Goal: Task Accomplishment & Management: Use online tool/utility

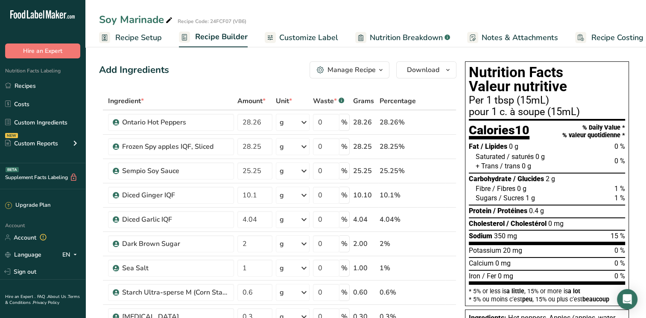
click at [302, 37] on span "Customize Label" at bounding box center [308, 38] width 59 height 12
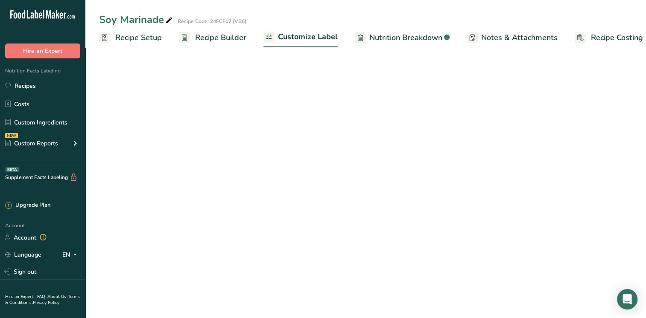
scroll to position [0, 11]
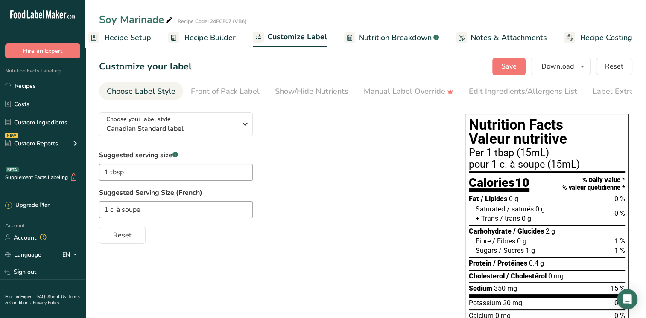
click at [372, 36] on span "Nutrition Breakdown" at bounding box center [394, 38] width 73 height 12
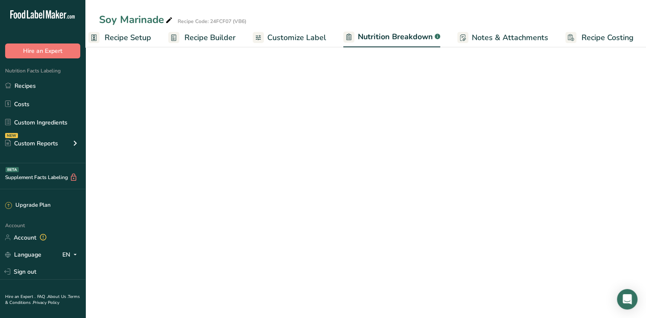
scroll to position [0, 12]
select select "Calories"
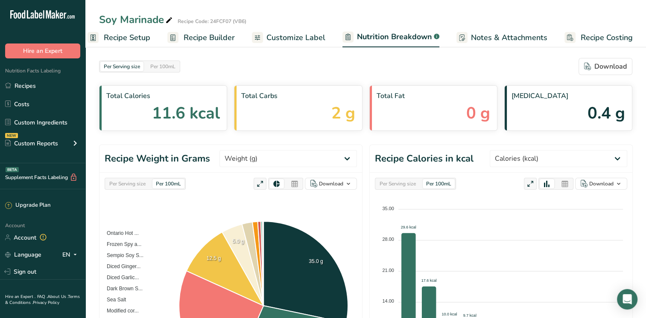
click at [302, 39] on span "Customize Label" at bounding box center [295, 38] width 59 height 12
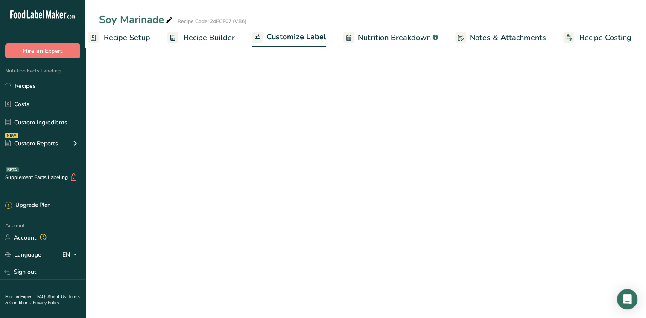
scroll to position [0, 11]
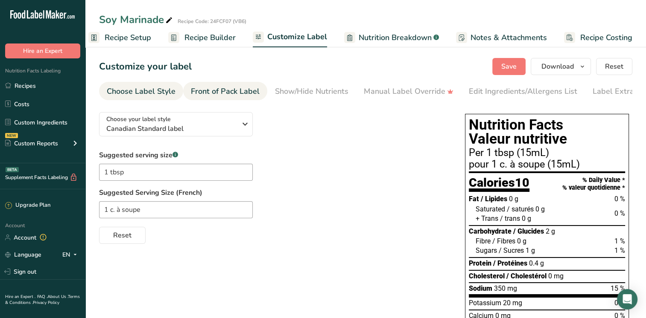
click at [215, 94] on div "Front of Pack Label" at bounding box center [225, 92] width 69 height 12
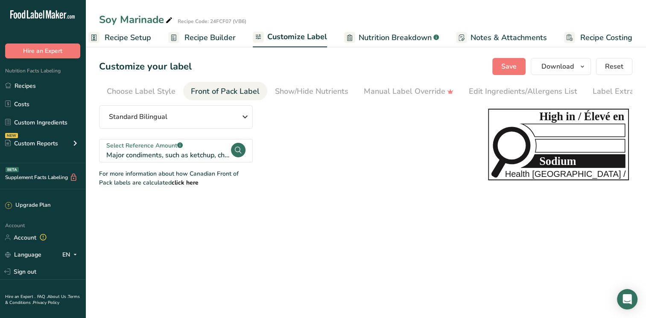
scroll to position [0, 18]
click at [514, 66] on span "Save" at bounding box center [508, 66] width 15 height 10
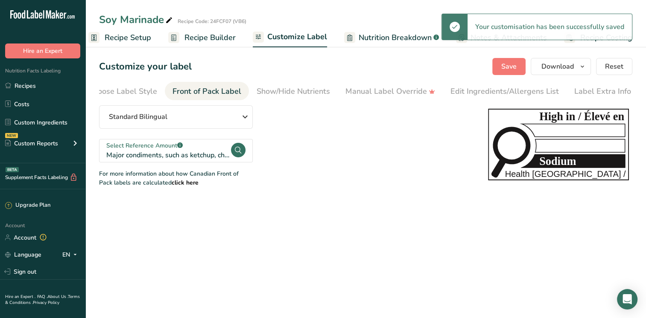
click at [141, 36] on span "Recipe Setup" at bounding box center [128, 38] width 47 height 12
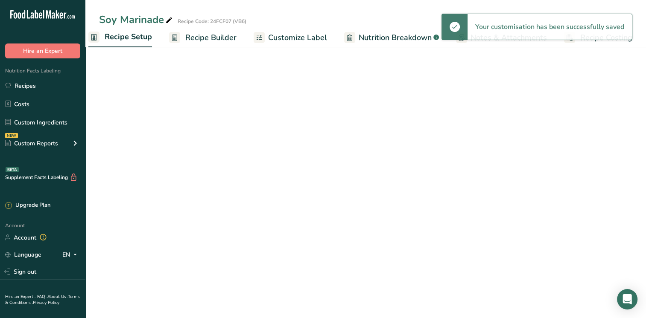
scroll to position [0, 3]
select select "22"
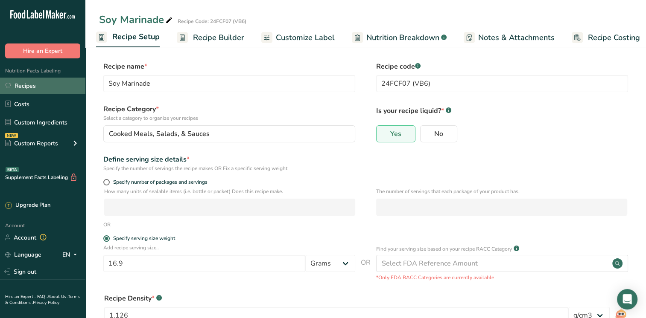
click at [34, 87] on link "Recipes" at bounding box center [42, 86] width 85 height 16
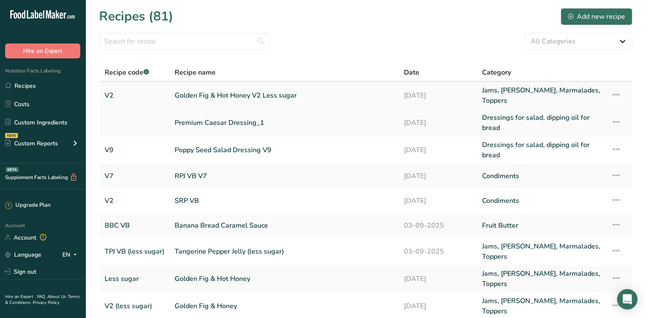
click at [198, 98] on link "Golden Fig & Hot Honey V2 Less sugar" at bounding box center [283, 95] width 219 height 20
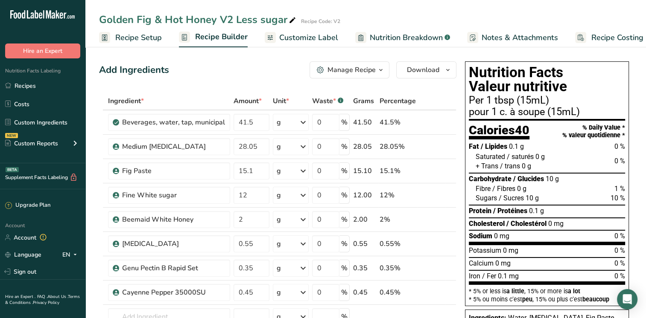
click at [152, 37] on span "Recipe Setup" at bounding box center [138, 38] width 47 height 12
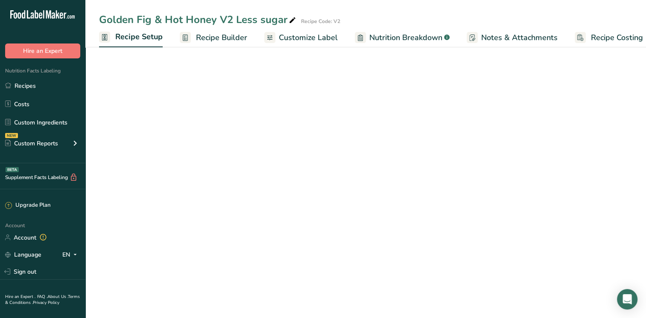
scroll to position [0, 3]
select select "19"
select select "22"
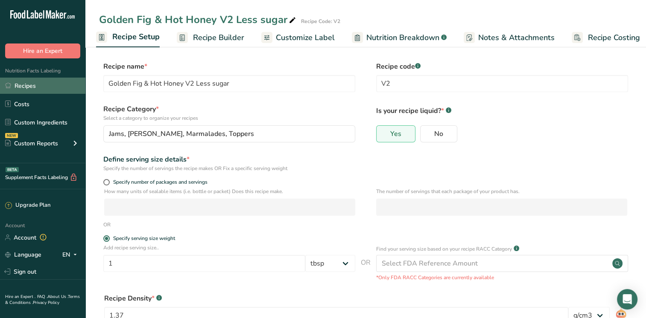
click at [45, 84] on link "Recipes" at bounding box center [42, 86] width 85 height 16
